Goal: Contribute content

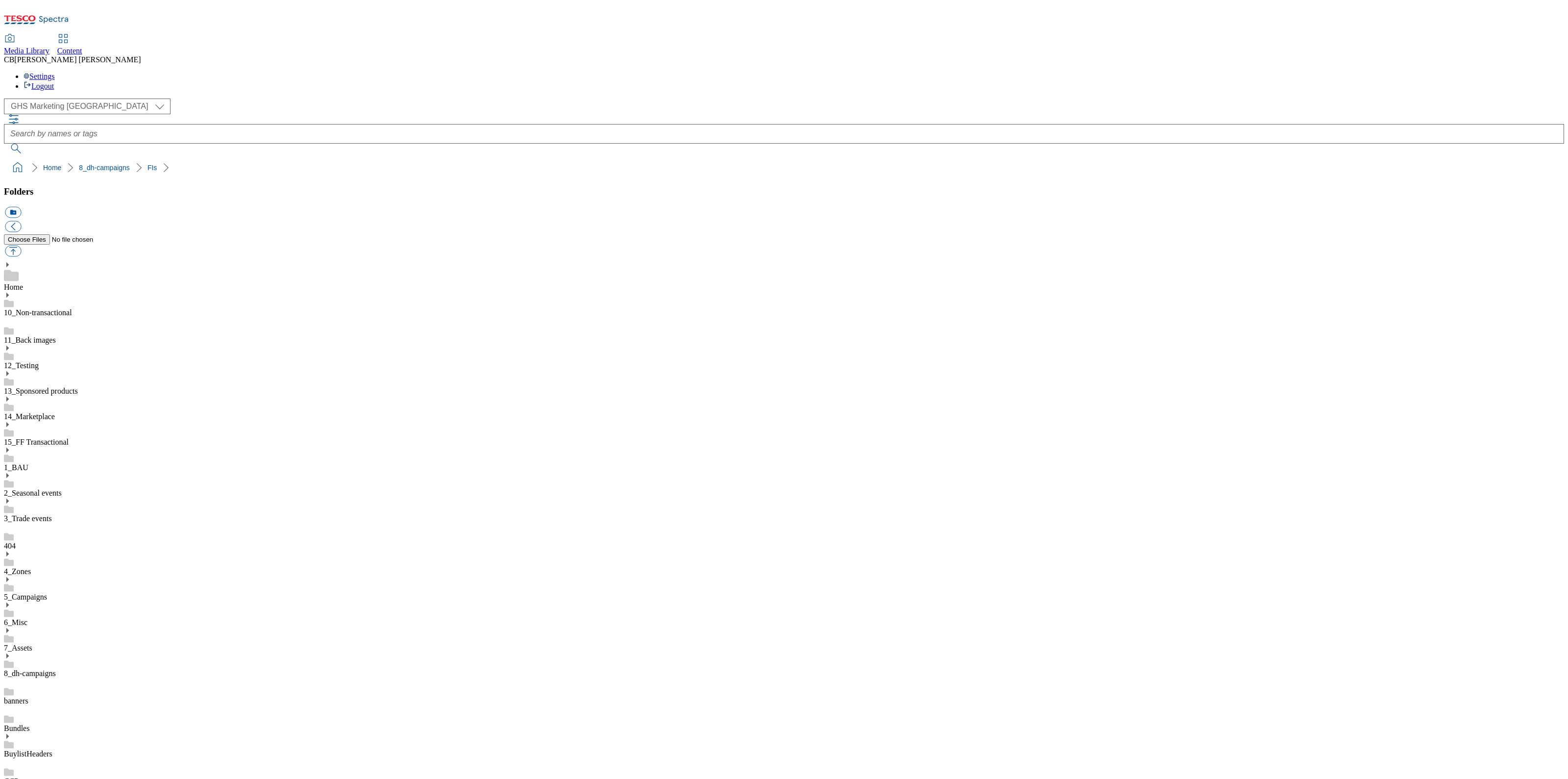
scroll to position [1, 0]
click at [21, 245] on button "button" at bounding box center [13, 251] width 16 height 12
type input "C:\fakepath\1756882447730-ad541738_Kelloggs_LegoBrand_2560X320_V2.jpg"
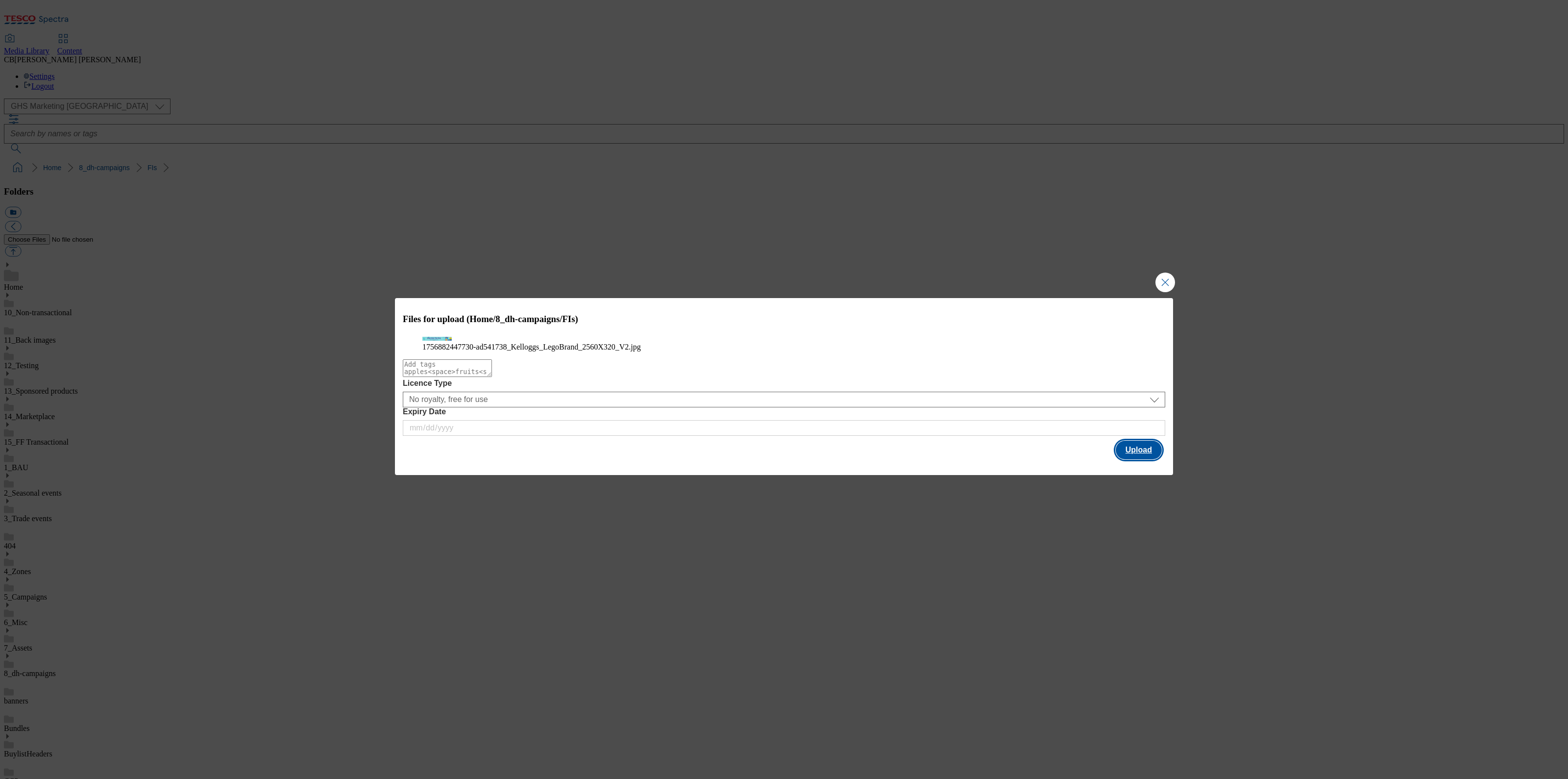
click at [1143, 459] on button "Upload" at bounding box center [1139, 450] width 46 height 19
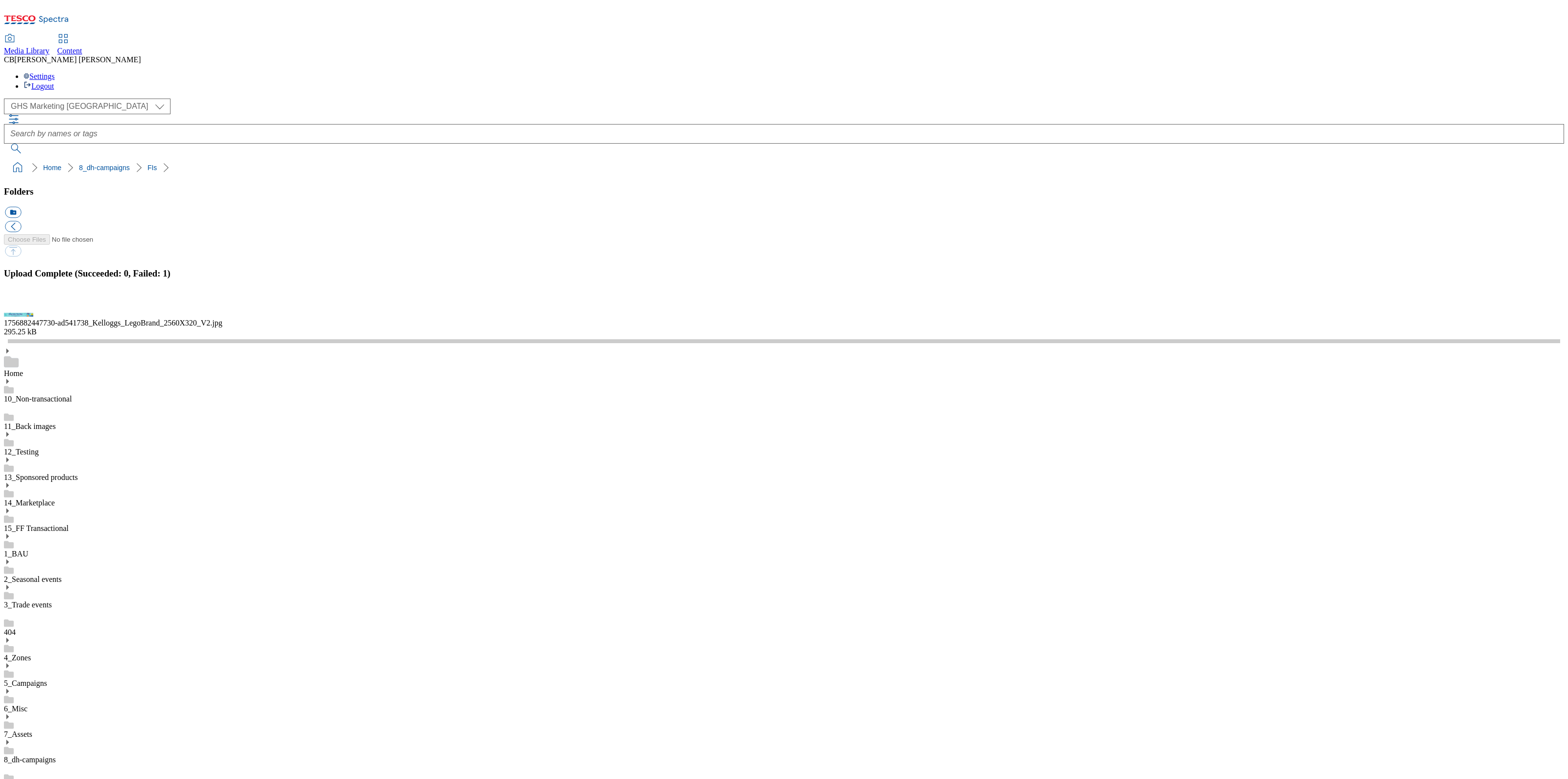
click at [19, 309] on button "button" at bounding box center [12, 304] width 15 height 9
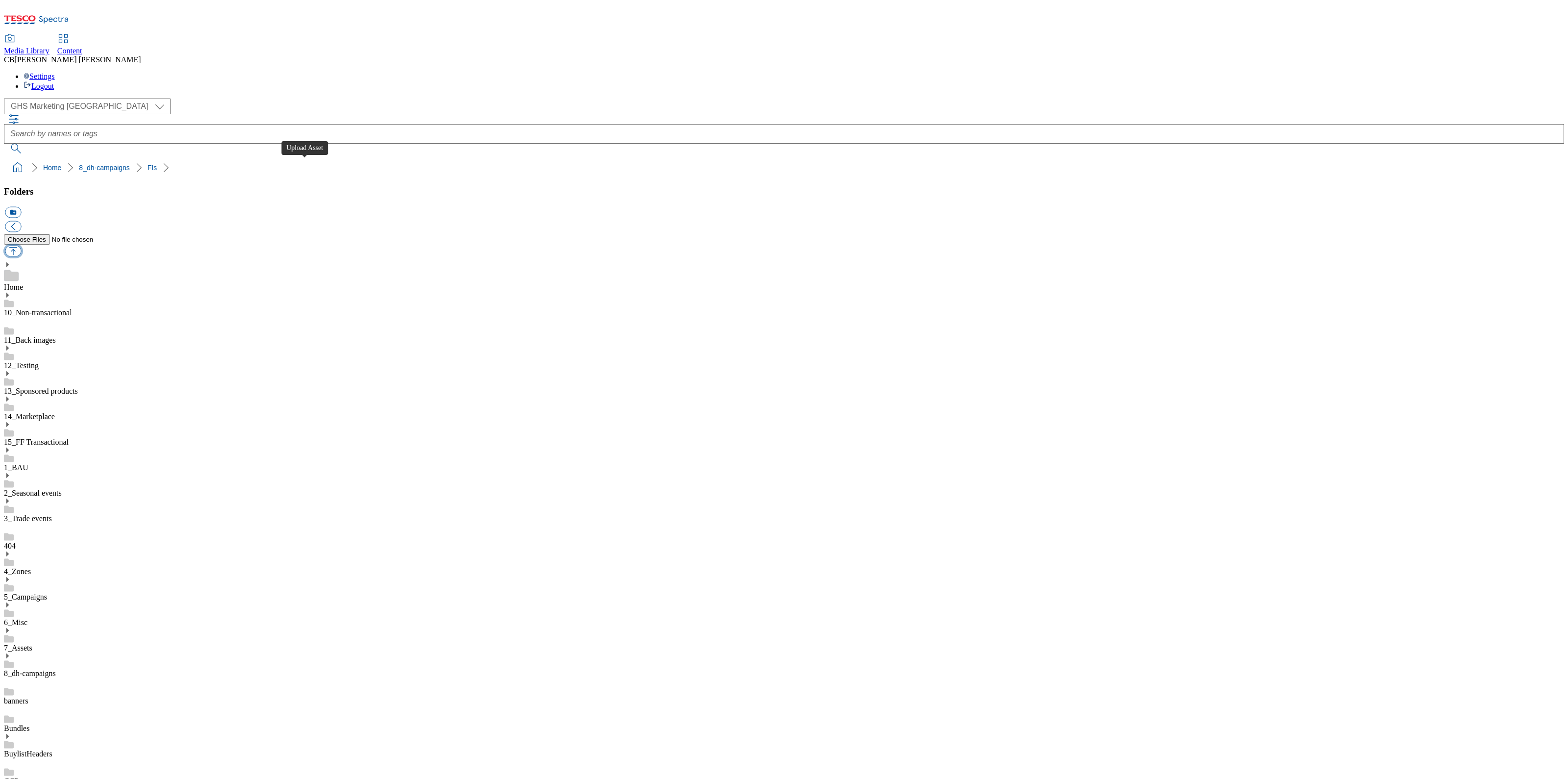
click at [21, 245] on button "button" at bounding box center [13, 251] width 16 height 12
type input "C:\fakepath\1756882447730-ad541738_Kelloggs_LegoBrand_2560X320_V2.jpg"
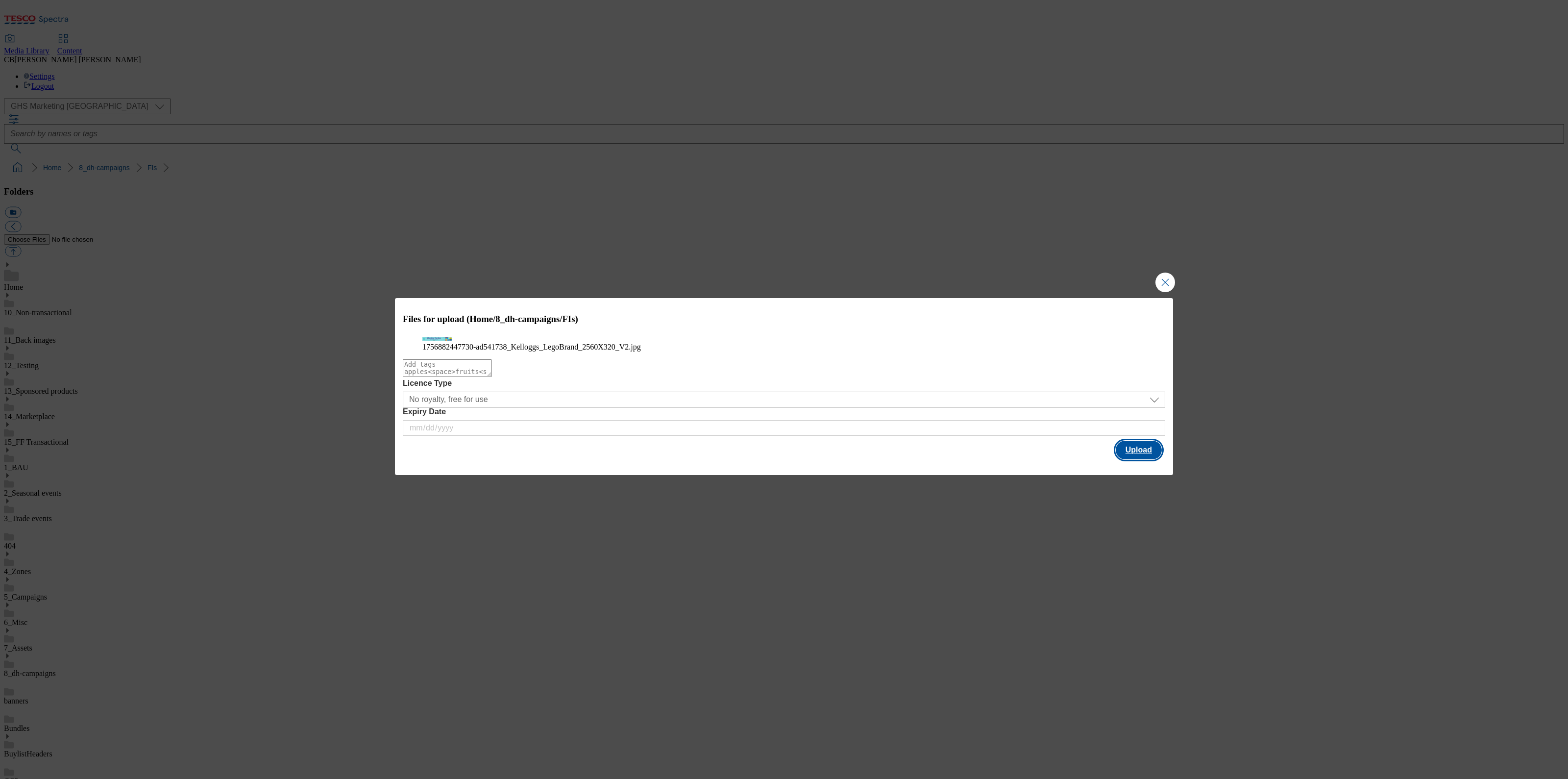
click at [1132, 459] on button "Upload" at bounding box center [1139, 450] width 46 height 19
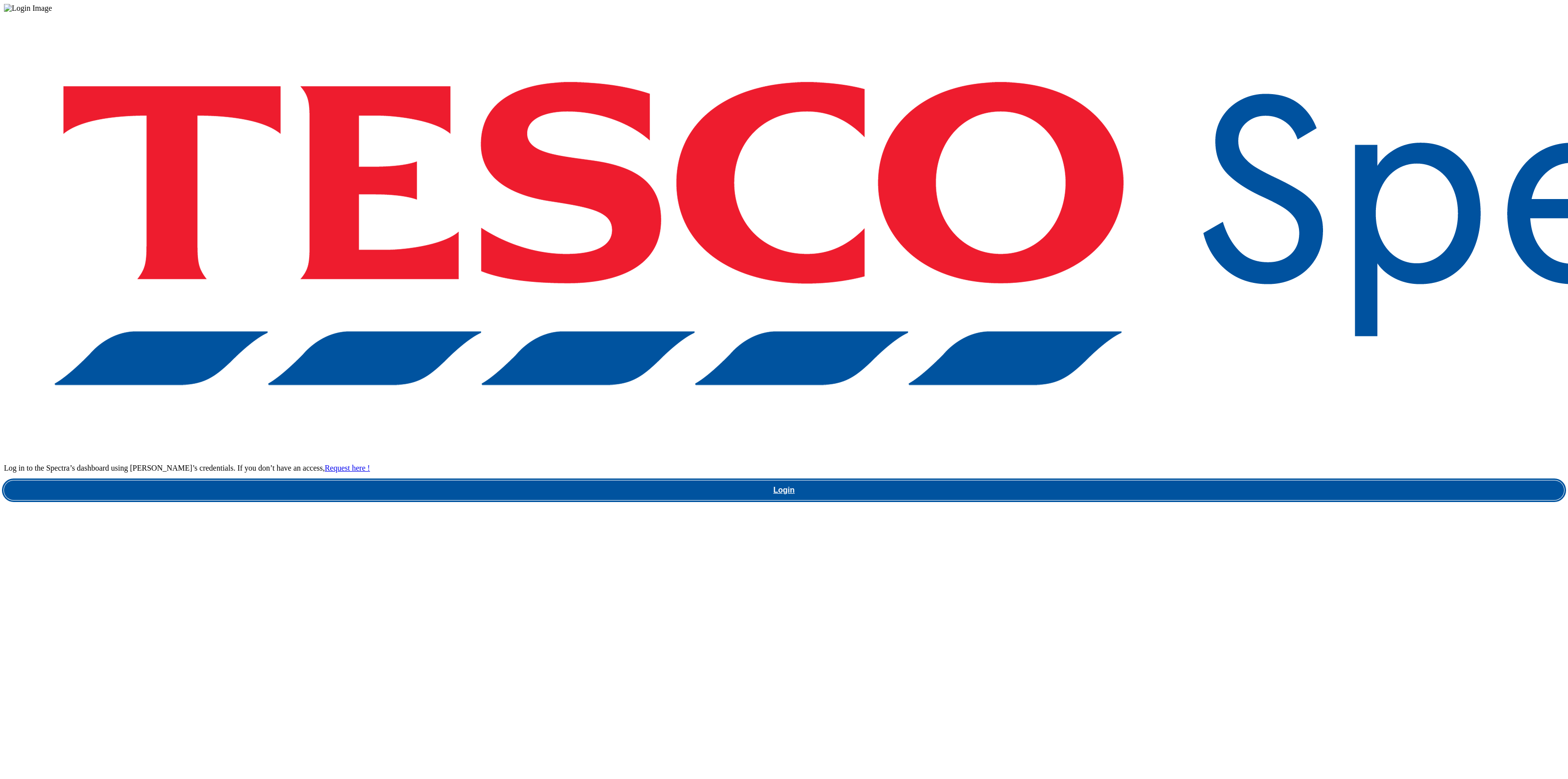
click at [1174, 481] on link "Login" at bounding box center [783, 490] width 1560 height 19
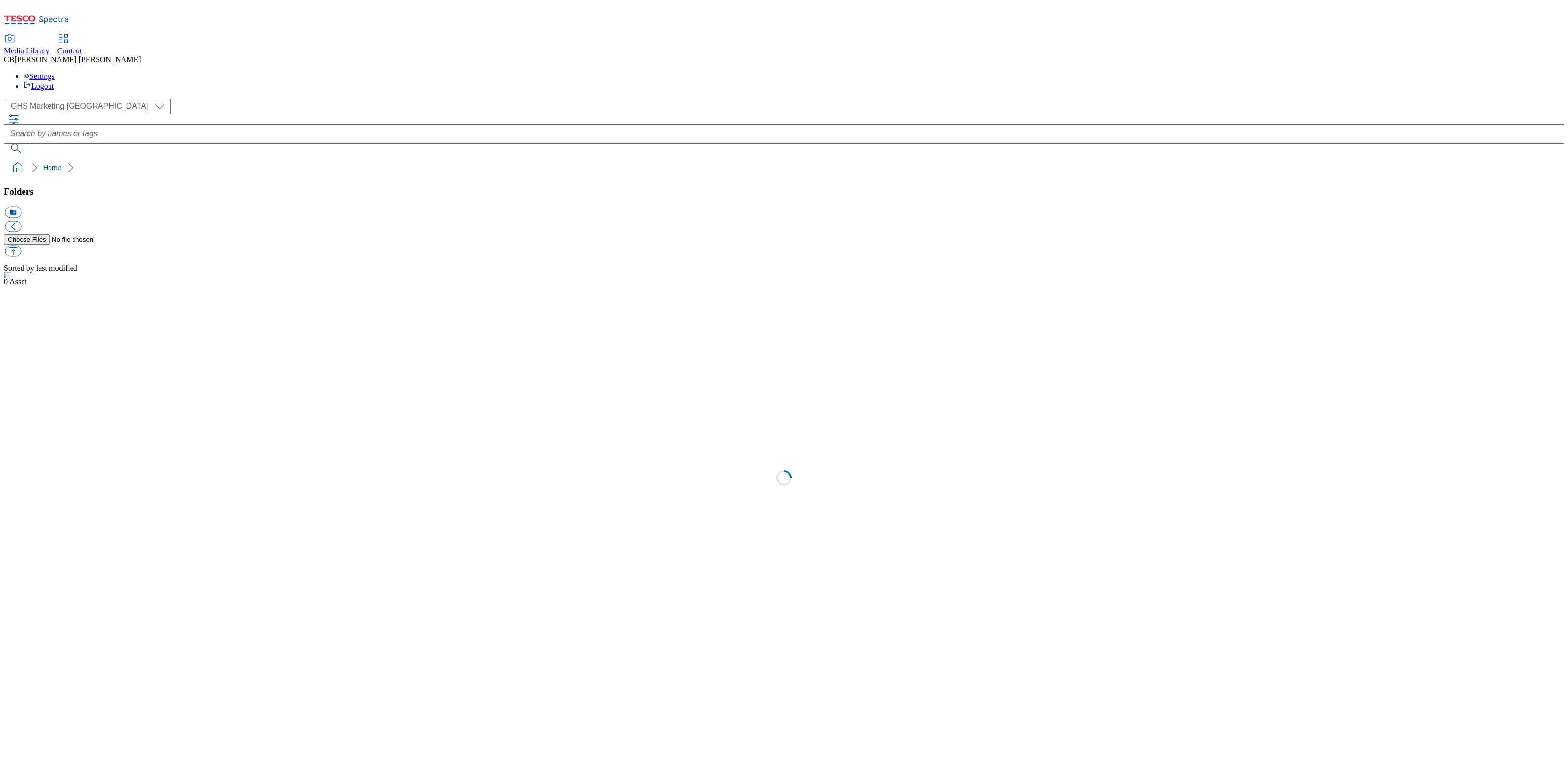
select select "flare-ghs-mktg"
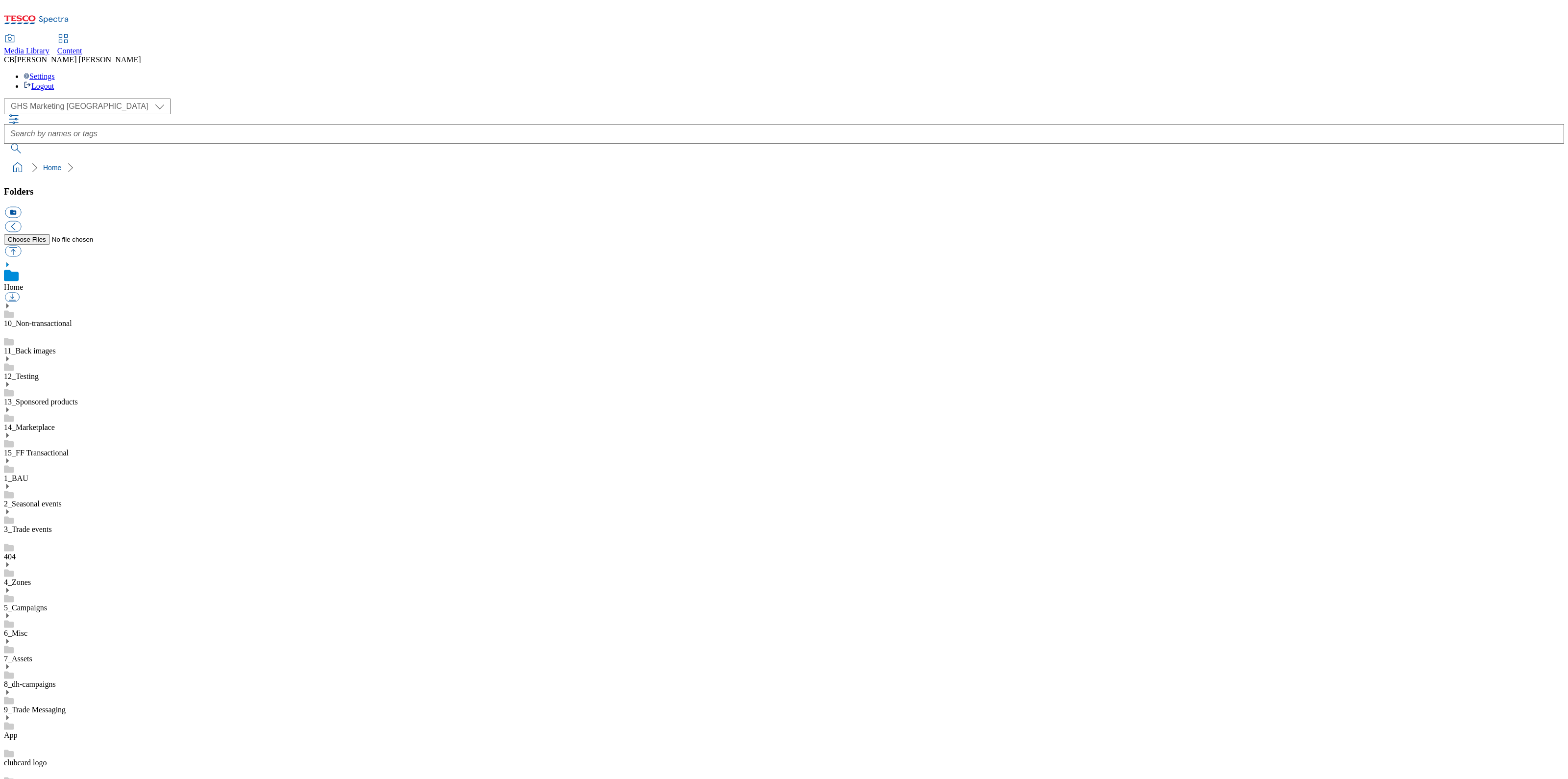
click at [11, 663] on icon at bounding box center [7, 666] width 7 height 7
click at [21, 245] on button "button" at bounding box center [13, 251] width 16 height 12
type input "C:\fakepath\1756882447730-ad541738_Kelloggs_LegoBrand_2560X320_V2.jpg"
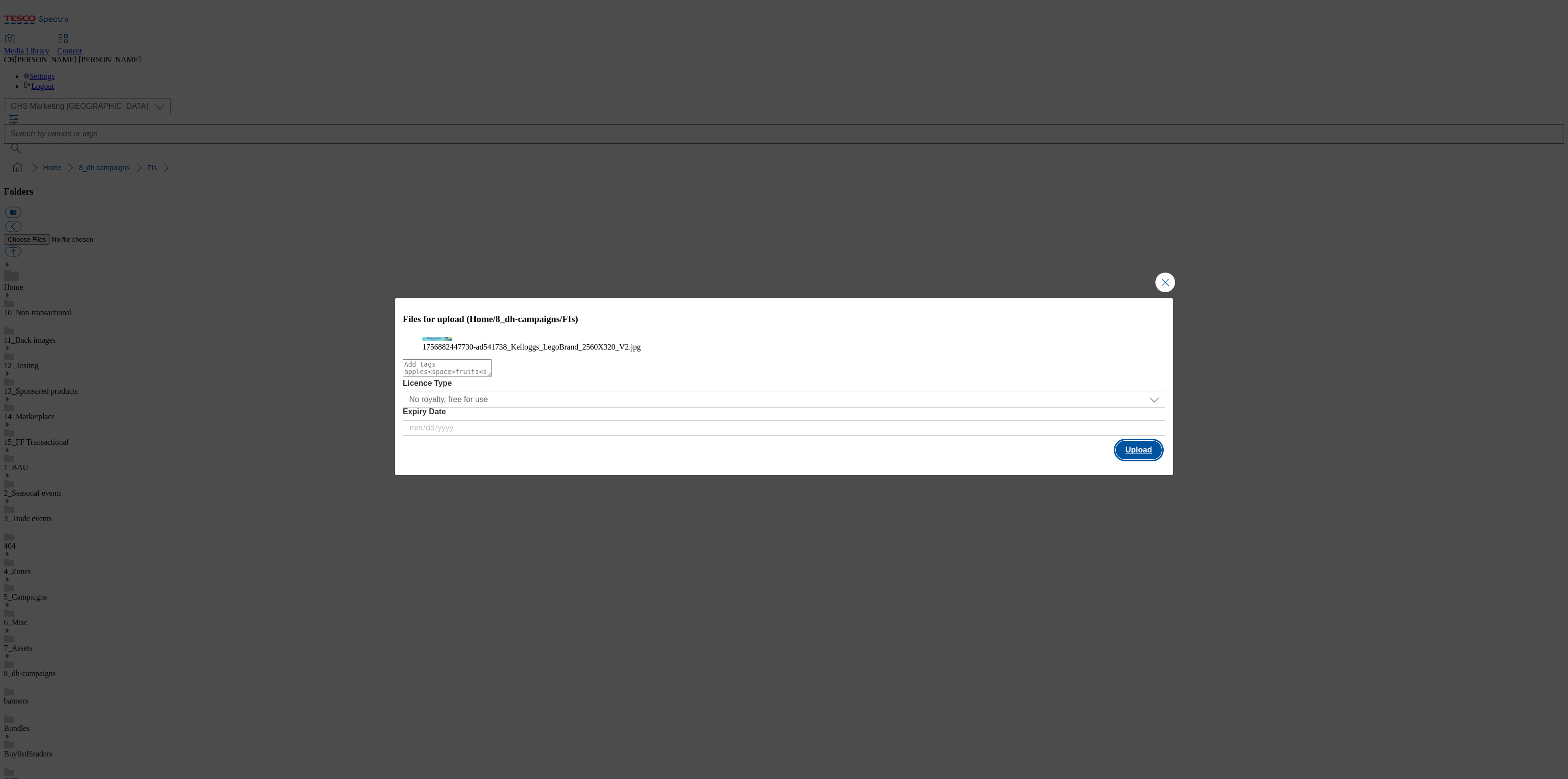
click at [1143, 459] on button "Upload" at bounding box center [1139, 450] width 46 height 19
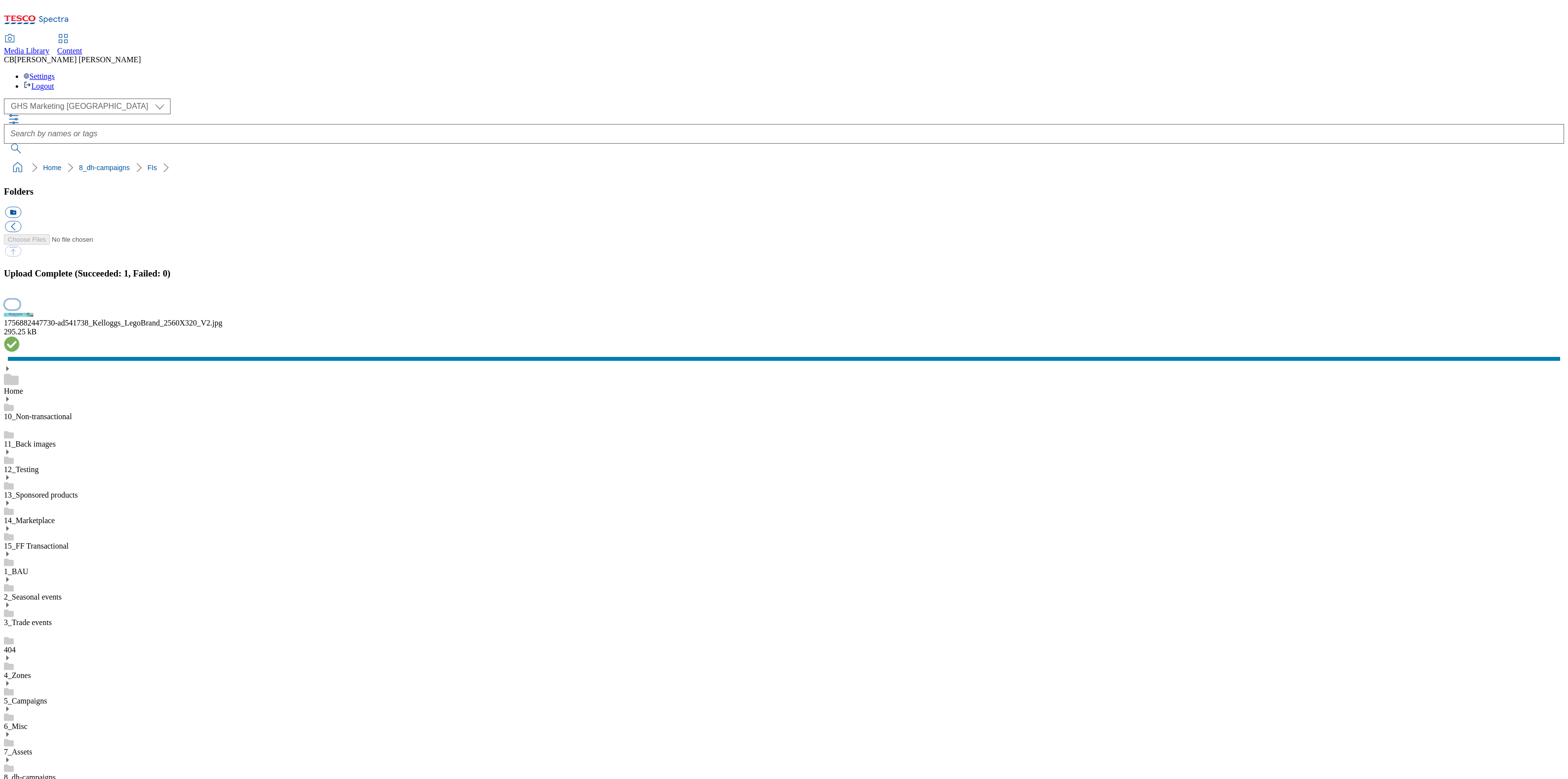
click at [19, 309] on button "button" at bounding box center [12, 304] width 15 height 9
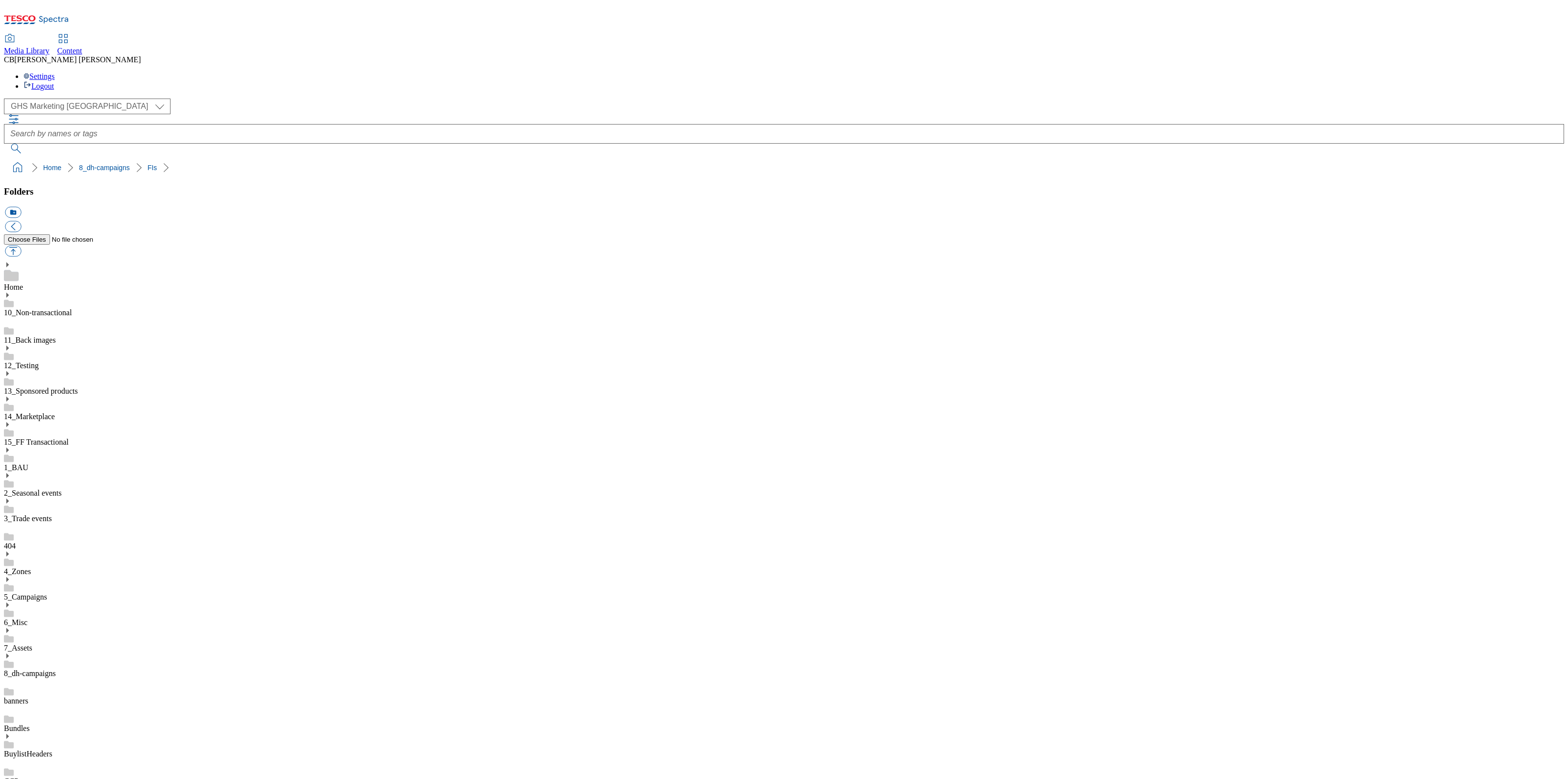
drag, startPoint x: 363, startPoint y: 308, endPoint x: 365, endPoint y: 303, distance: 5.4
